Goal: Use online tool/utility: Utilize a website feature to perform a specific function

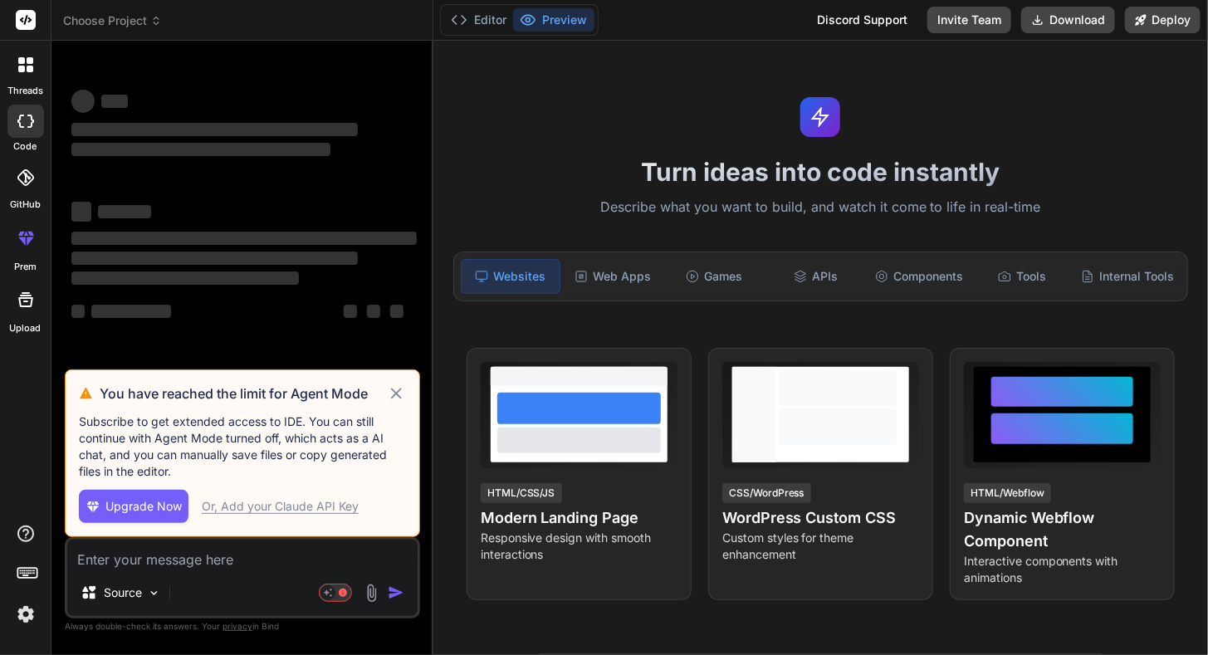
type textarea "x"
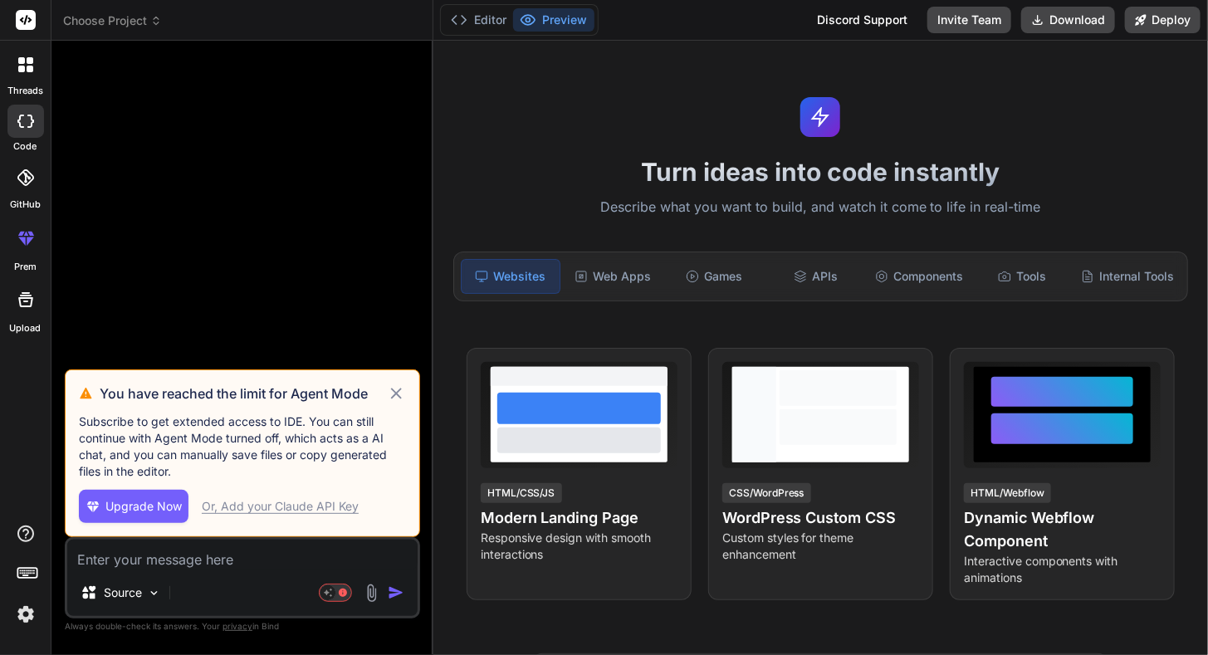
type textarea "Is it possible to build a truly interactive website like: [DOMAIN_NAME], [DOMAI…"
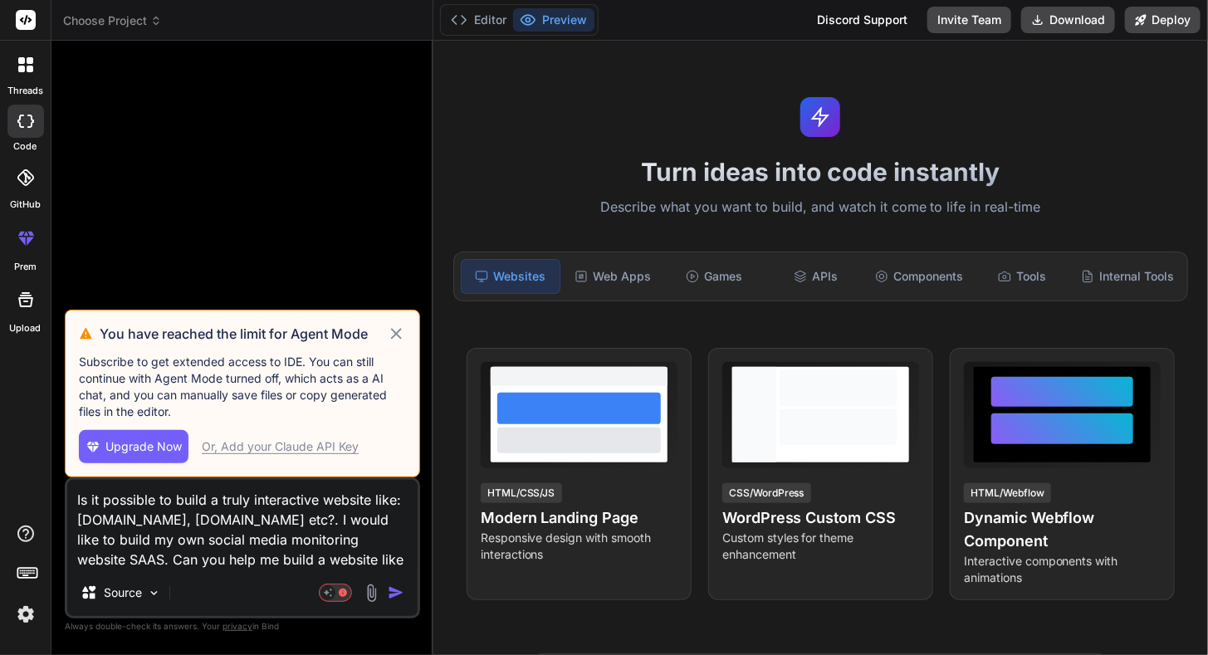
type textarea "x"
type textarea "Is it possible to build a truly interactive website like: [DOMAIN_NAME], [DOMAI…"
click at [400, 335] on icon at bounding box center [396, 334] width 19 height 20
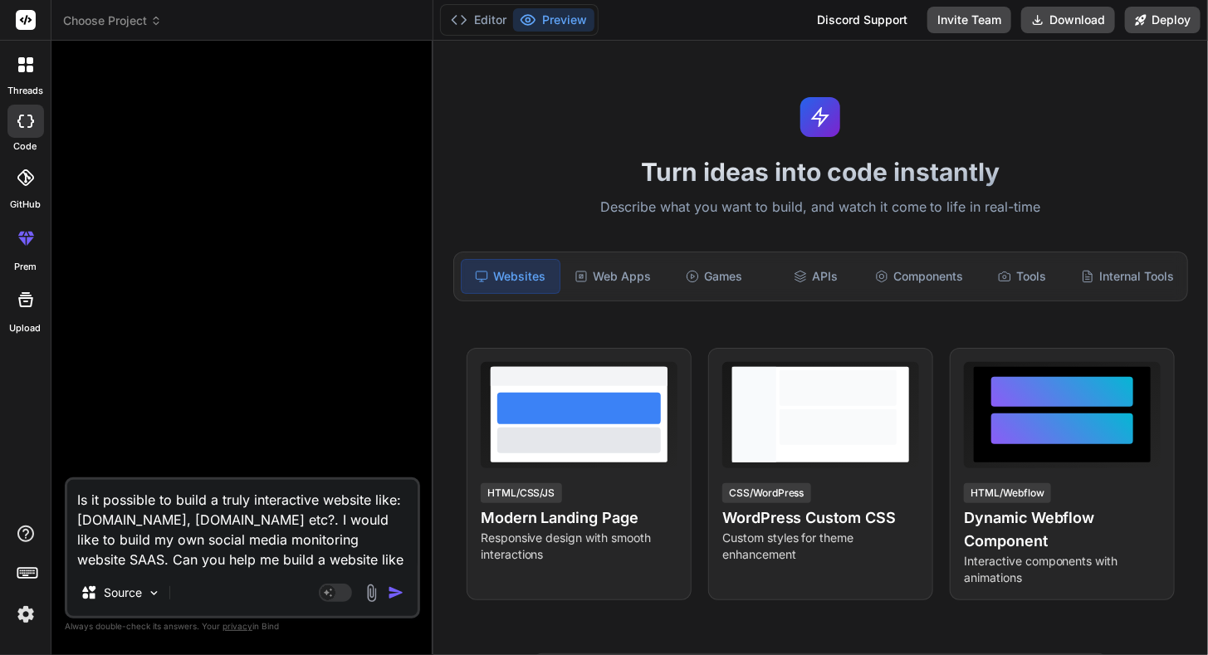
click at [390, 589] on img "button" at bounding box center [396, 592] width 17 height 17
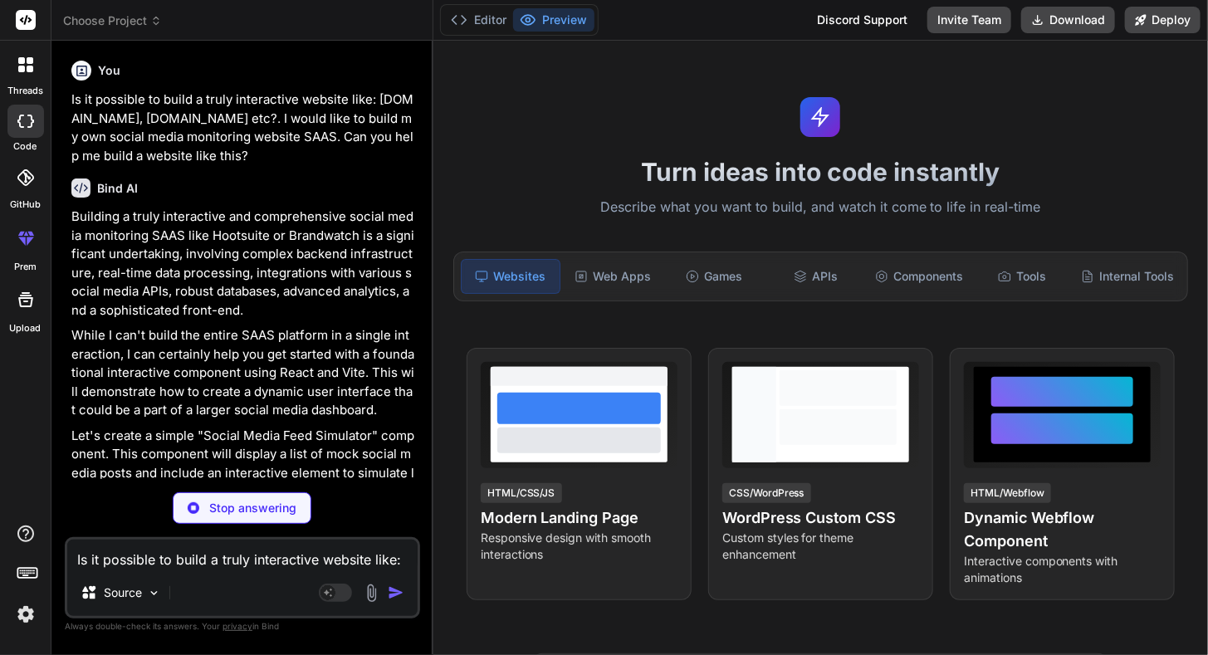
type textarea "x"
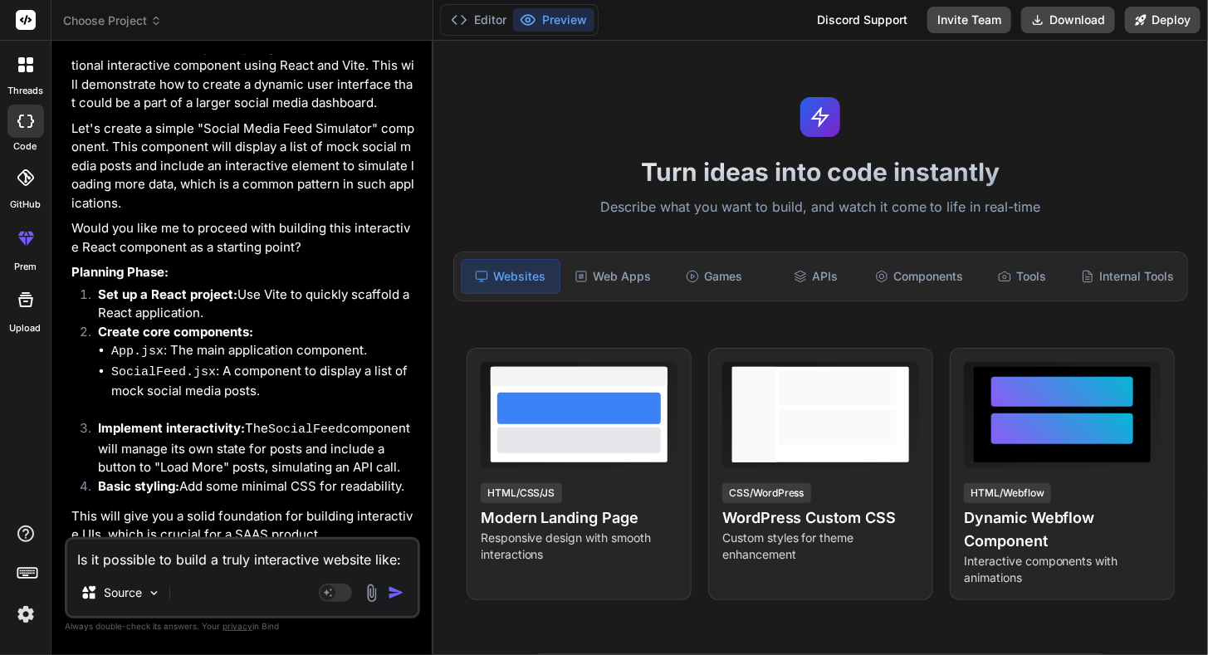
scroll to position [313, 0]
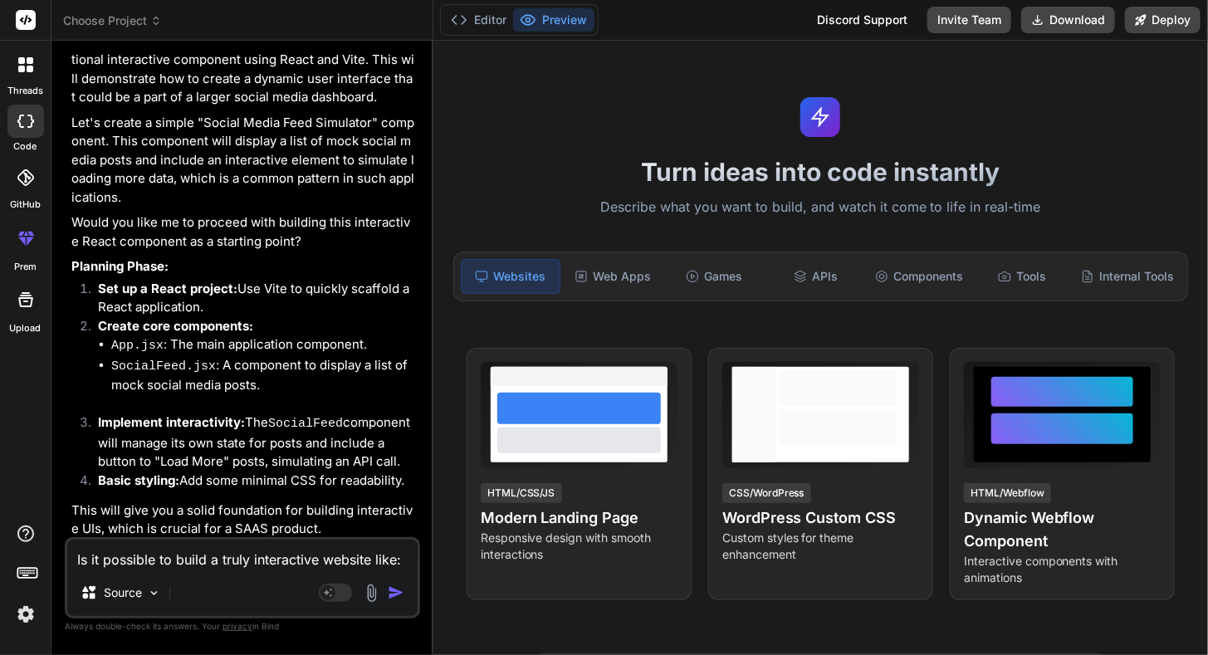
click at [223, 560] on textarea "Is it possible to build a truly interactive website like: [DOMAIN_NAME], [DOMAI…" at bounding box center [242, 555] width 350 height 30
type textarea "Y"
type textarea "x"
type textarea "YE"
type textarea "x"
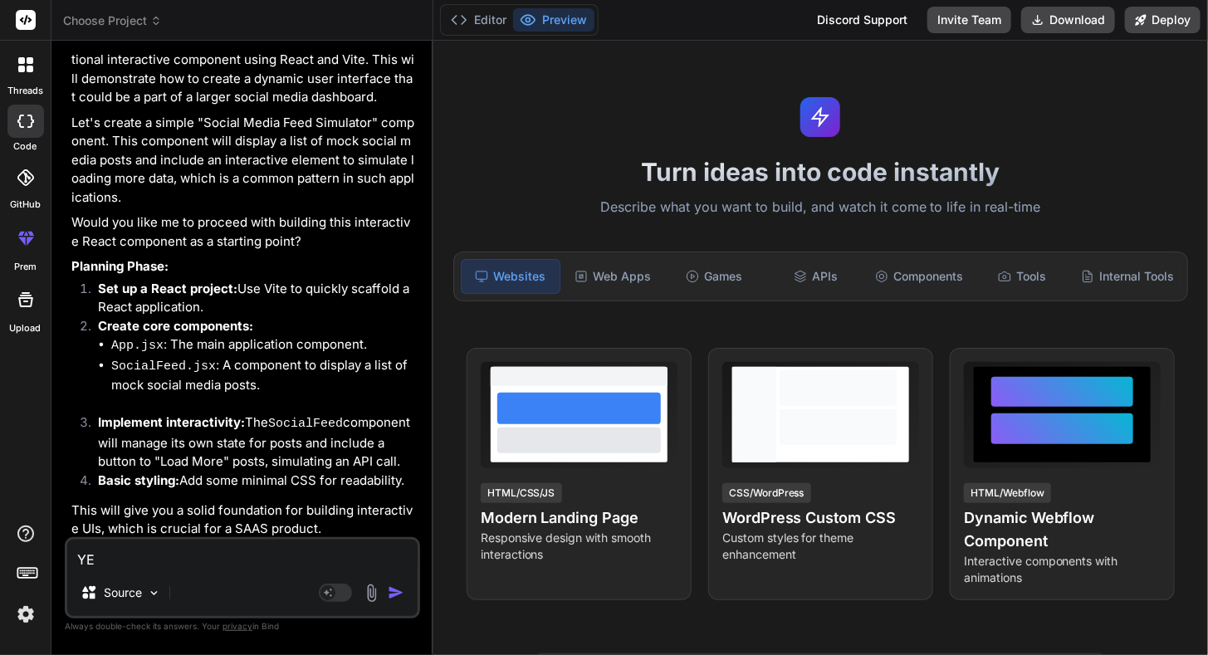
type textarea "YES"
type textarea "x"
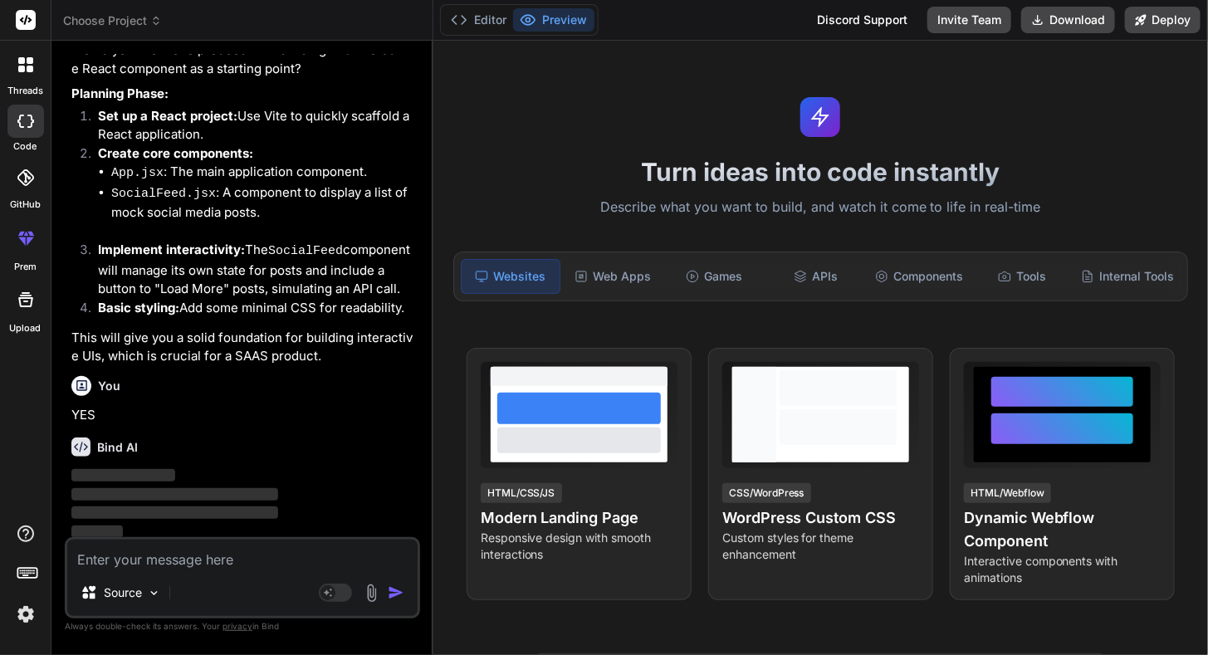
scroll to position [486, 0]
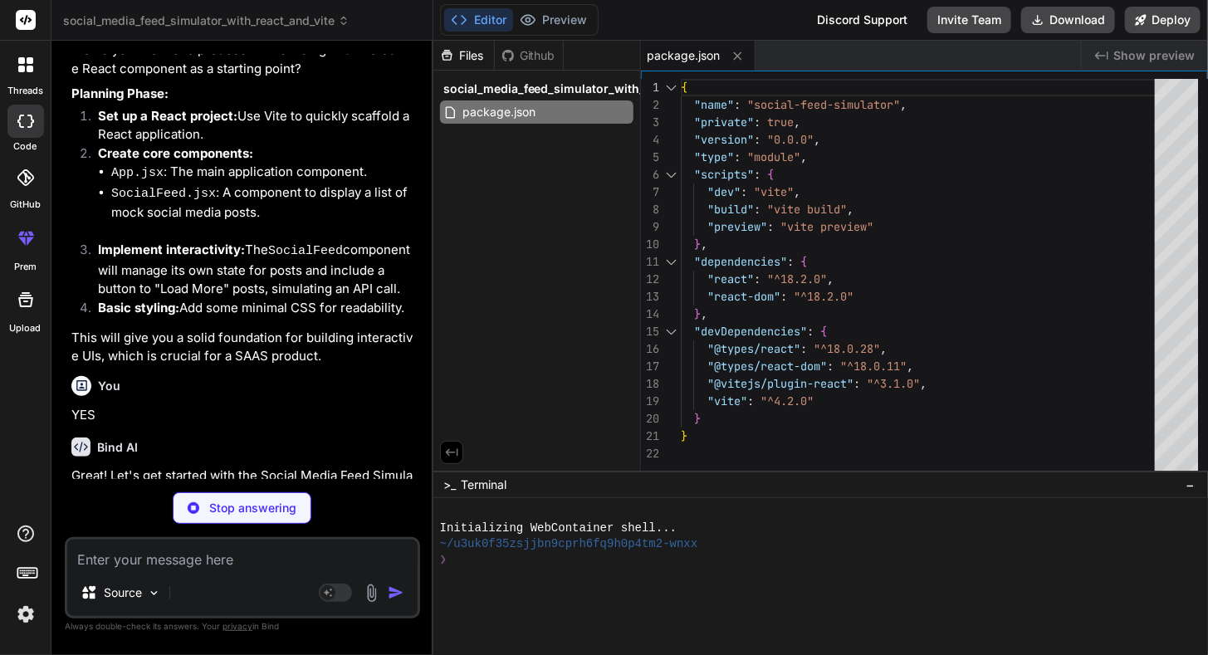
type textarea "x"
type textarea "<script type="module" src="/src/main.jsx"></script> </body> </html>"
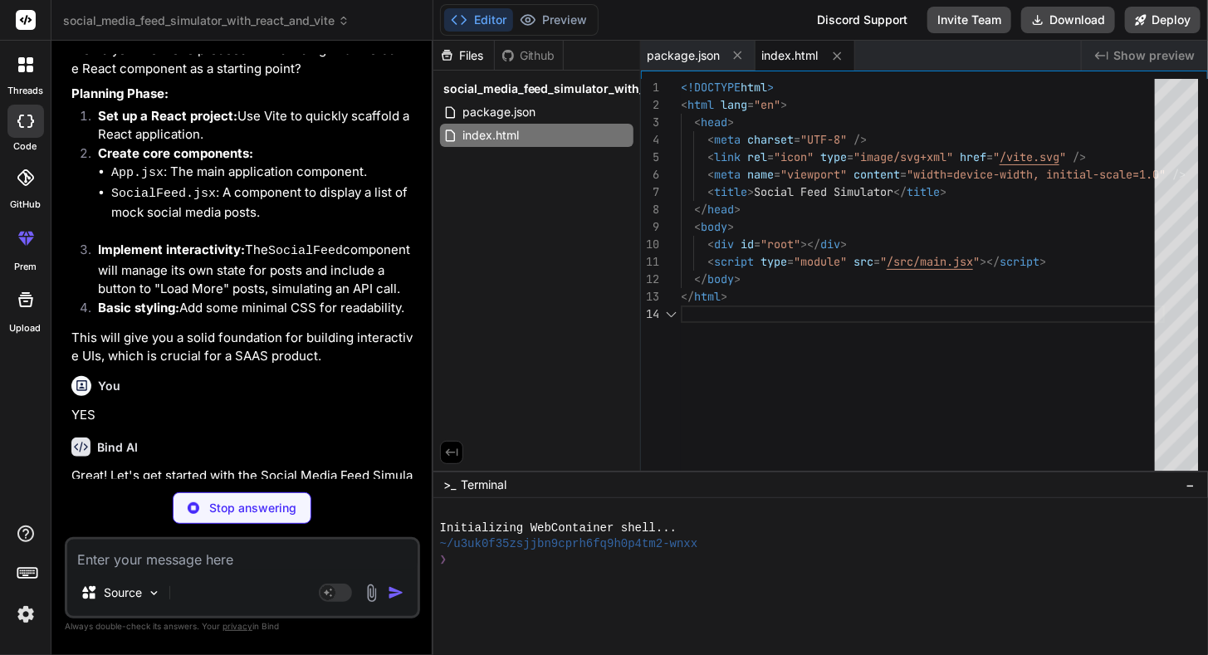
type textarea "x"
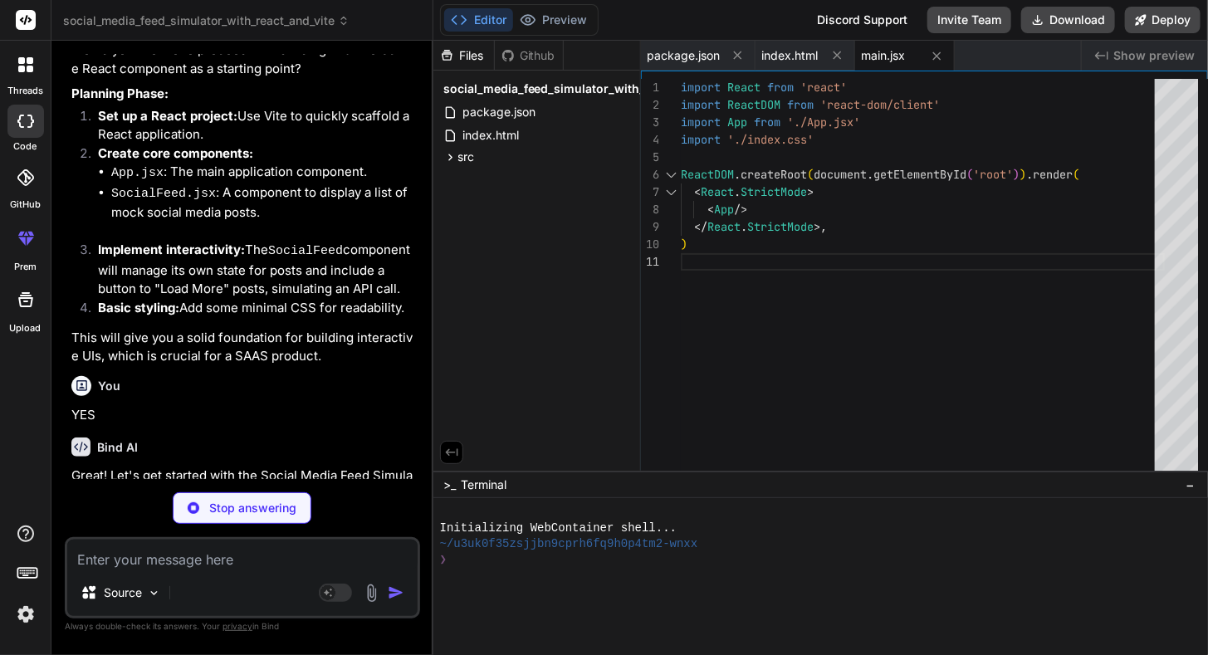
type textarea "x"
type textarea "background-color: #166fe5; } .load-more-button:disabled { background-color: #a0…"
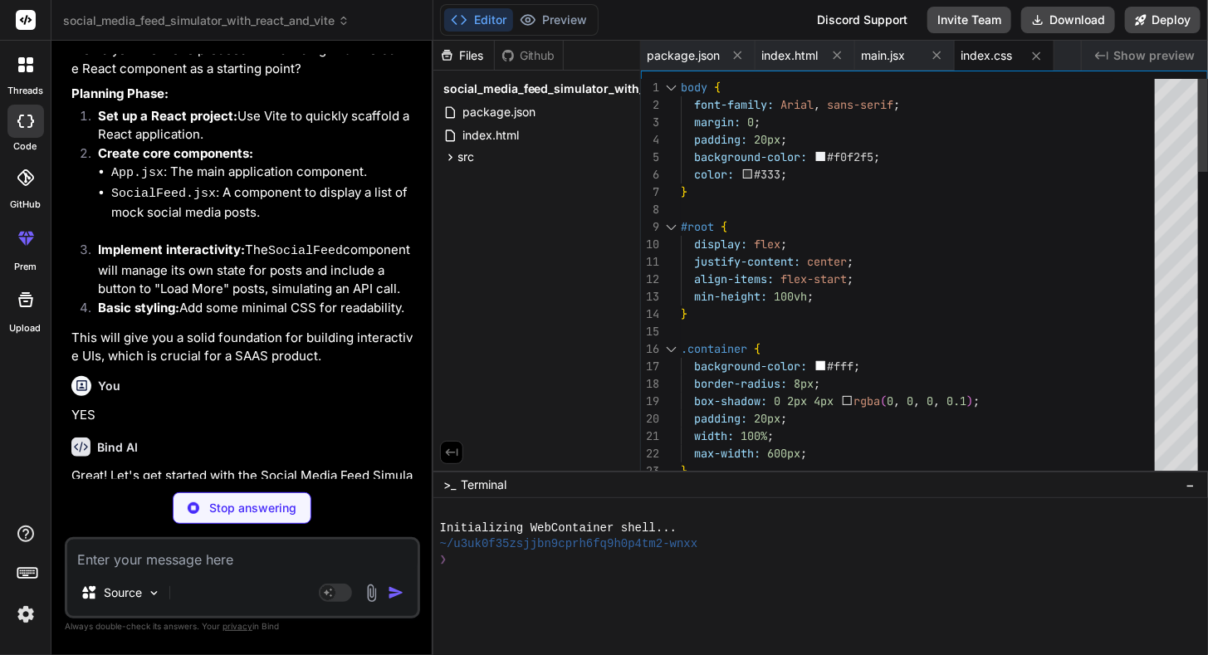
type textarea "x"
type textarea "} export default App"
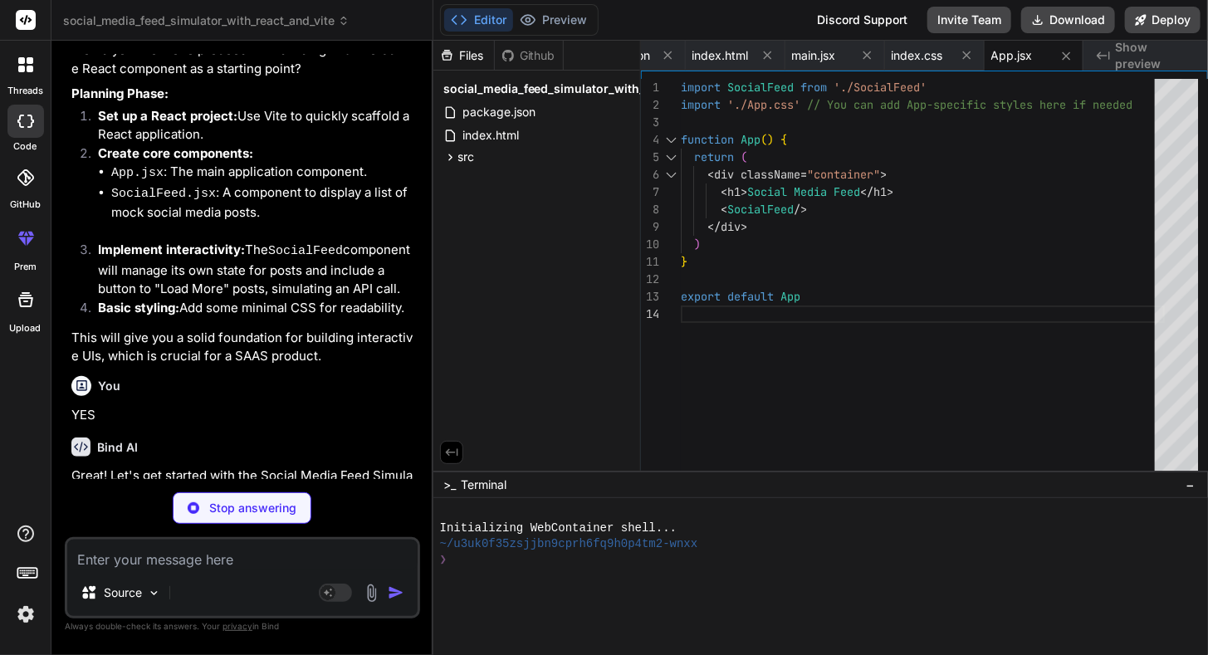
type textarea "x"
type textarea "</div> ); } export default SocialFeed;"
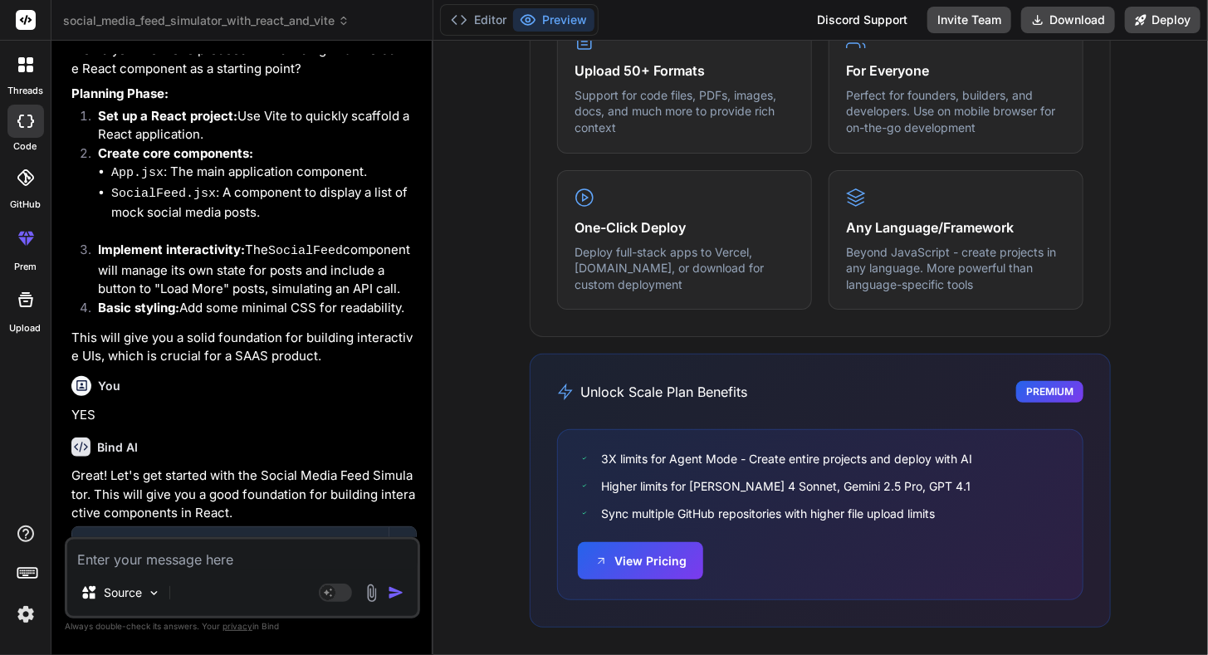
scroll to position [110, 0]
type textarea "x"
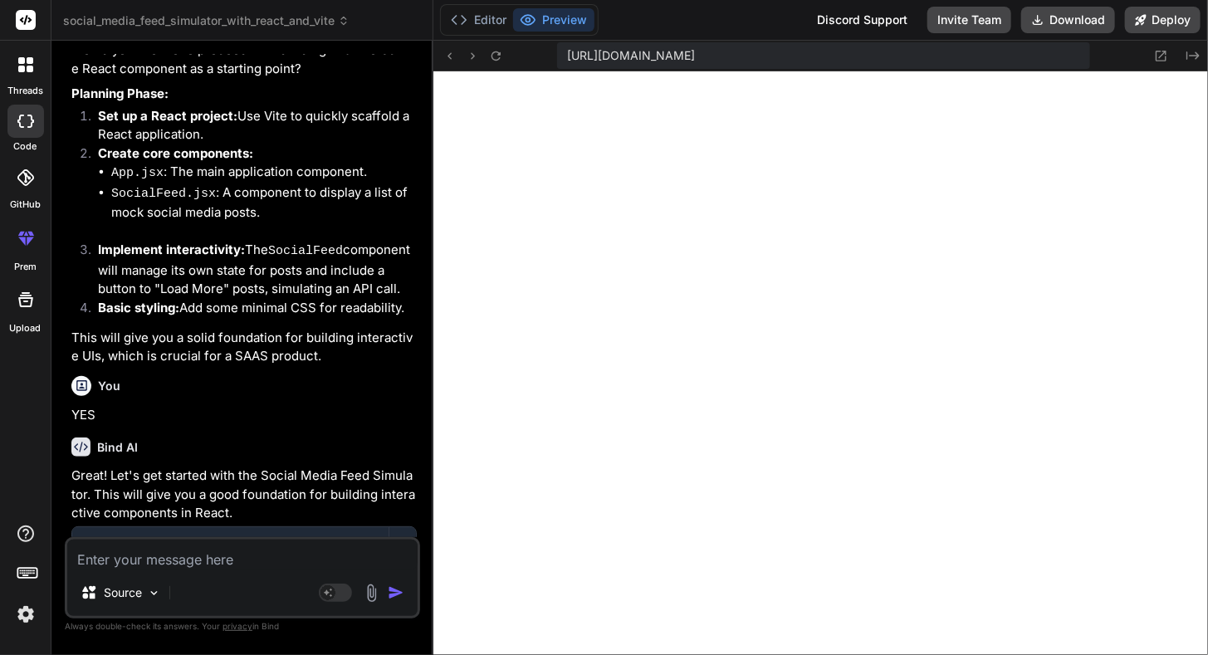
scroll to position [94, 0]
click at [546, 24] on button "Preview" at bounding box center [553, 19] width 81 height 23
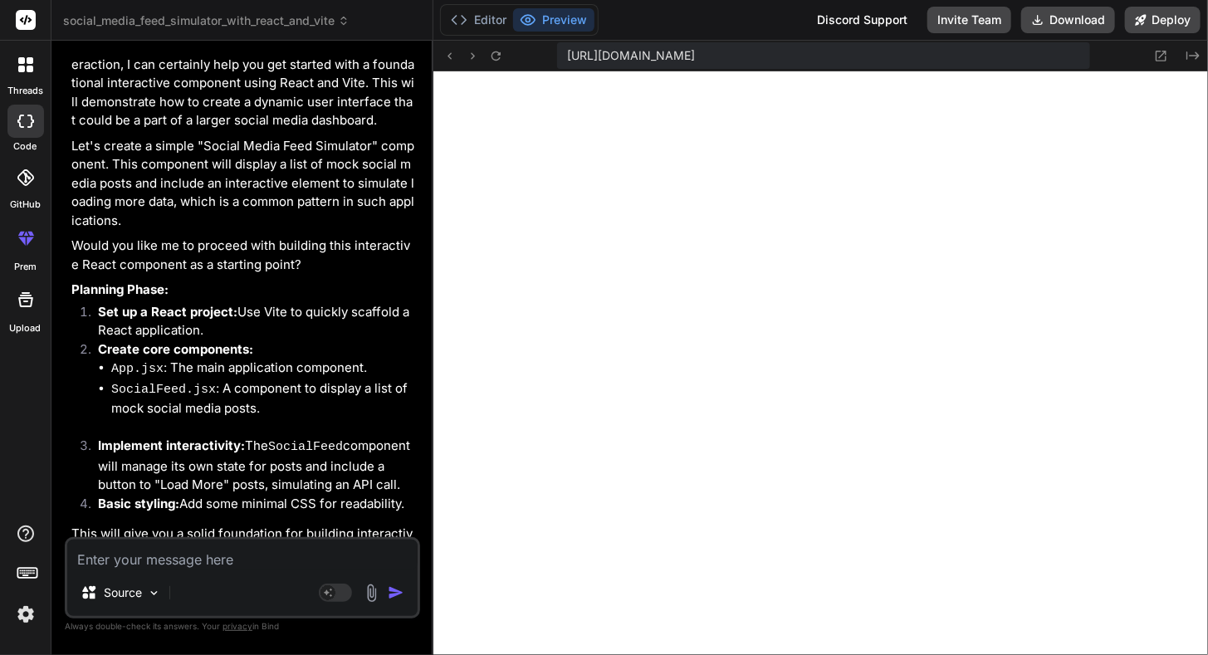
scroll to position [282, 0]
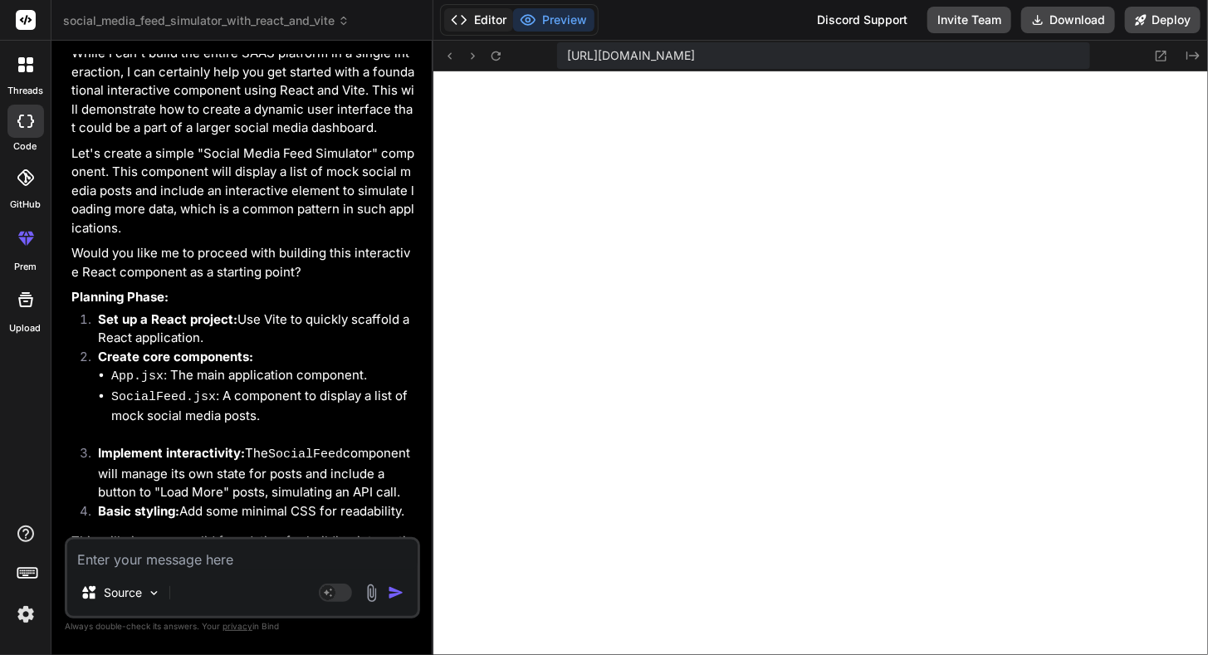
click at [484, 22] on button "Editor" at bounding box center [478, 19] width 69 height 23
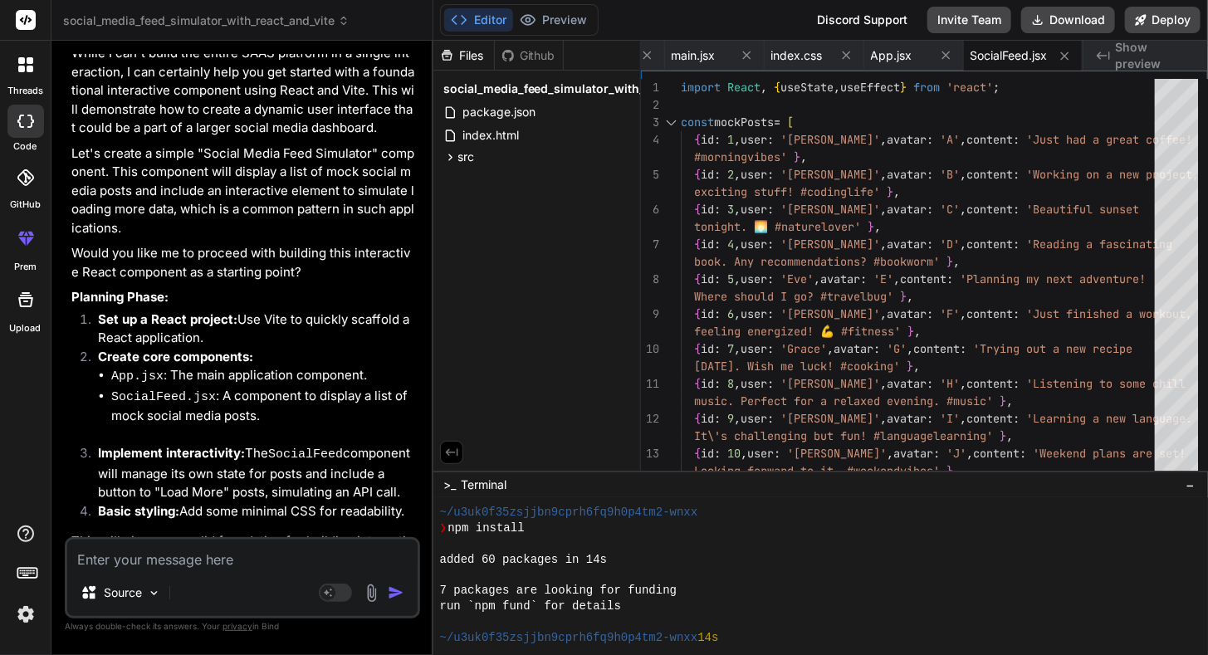
click at [484, 22] on button "Editor" at bounding box center [478, 19] width 69 height 23
click at [483, 85] on span "social_media_feed_simulator_with_react_and_vite" at bounding box center [585, 89] width 285 height 17
click at [480, 81] on span "social_media_feed_simulator_with_react_and_vite" at bounding box center [585, 89] width 285 height 17
click at [480, 134] on span "index.html" at bounding box center [491, 135] width 60 height 20
type textarea "<script type="module" src="/src/main.jsx"></script> </body> </html>"
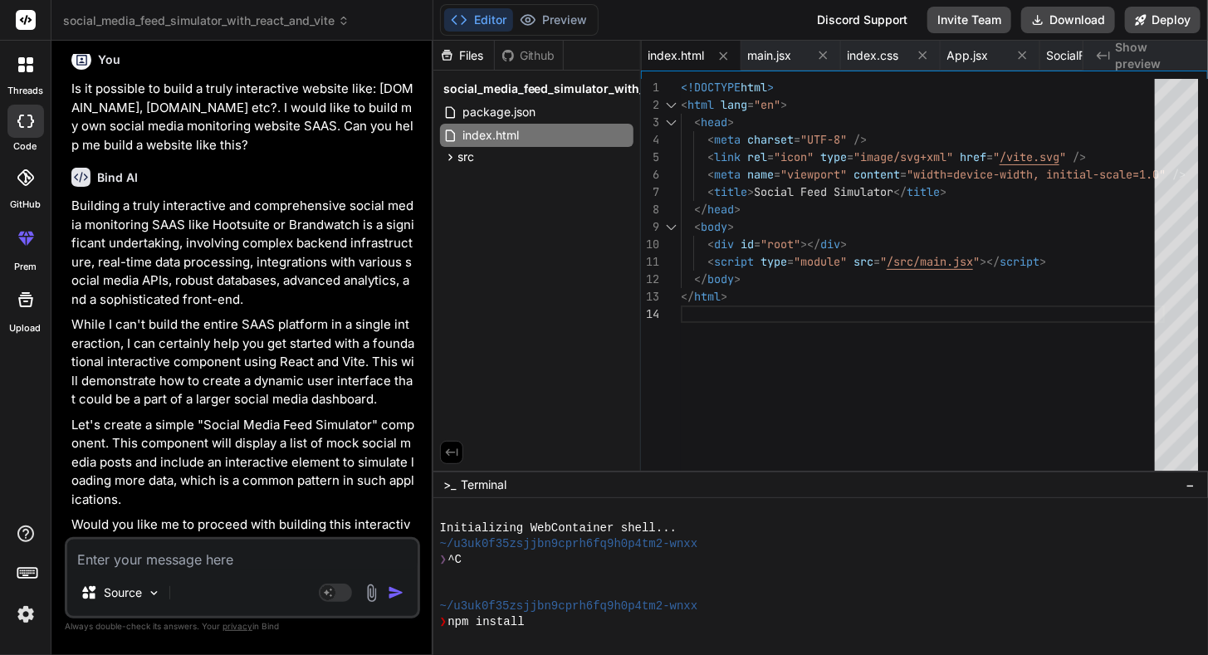
scroll to position [0, 0]
